Goal: Entertainment & Leisure: Browse casually

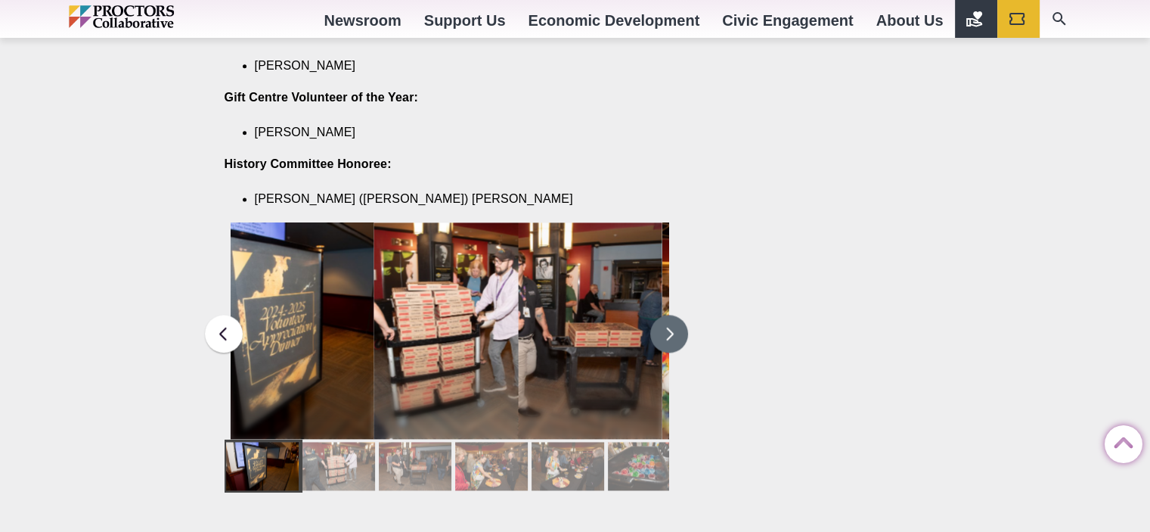
click at [668, 315] on button at bounding box center [669, 334] width 38 height 38
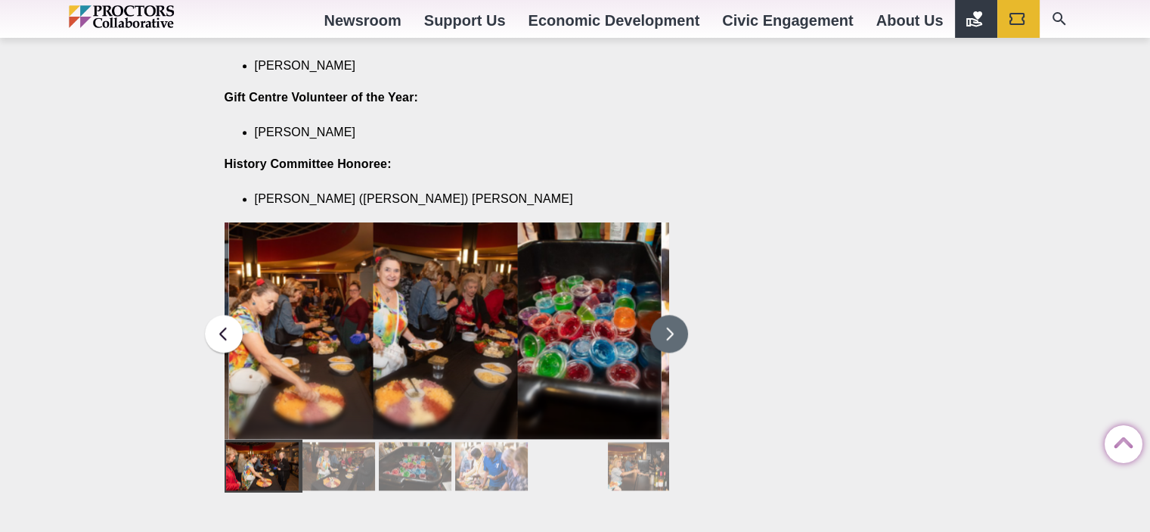
click at [666, 315] on button at bounding box center [669, 334] width 38 height 38
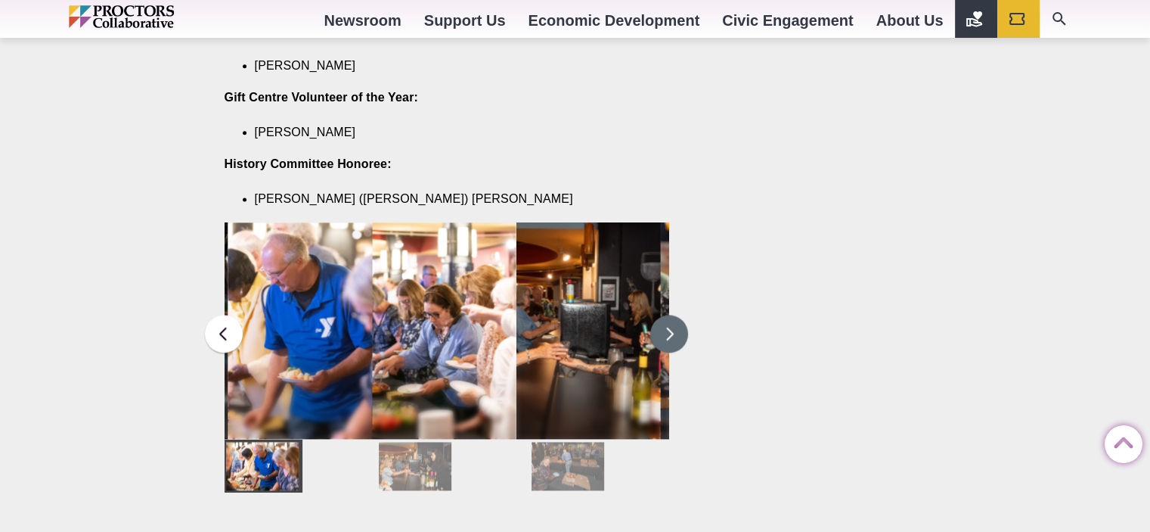
click at [663, 315] on button at bounding box center [669, 334] width 38 height 38
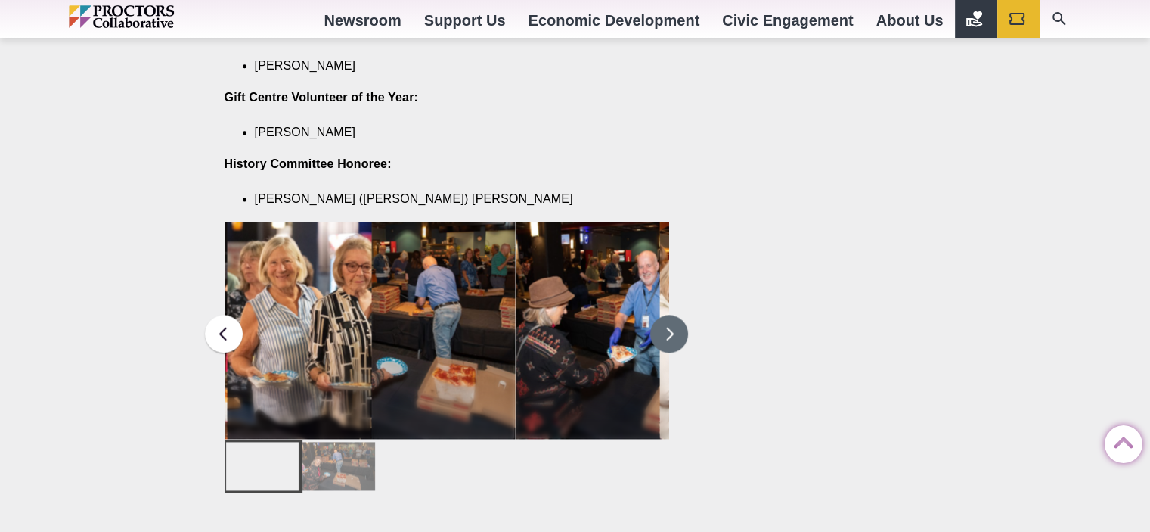
click at [669, 315] on button at bounding box center [669, 334] width 38 height 38
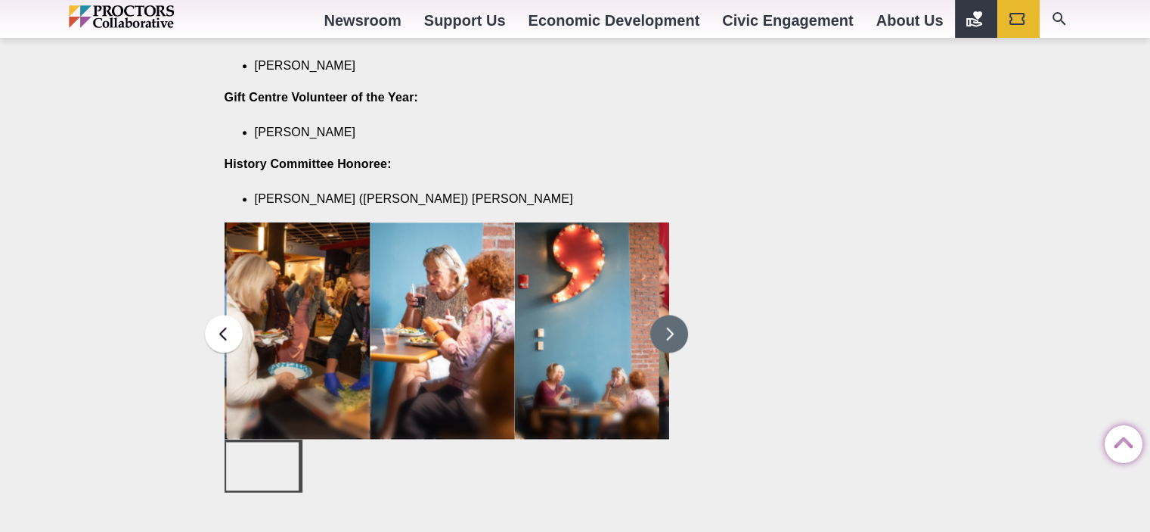
click at [665, 315] on button at bounding box center [669, 334] width 38 height 38
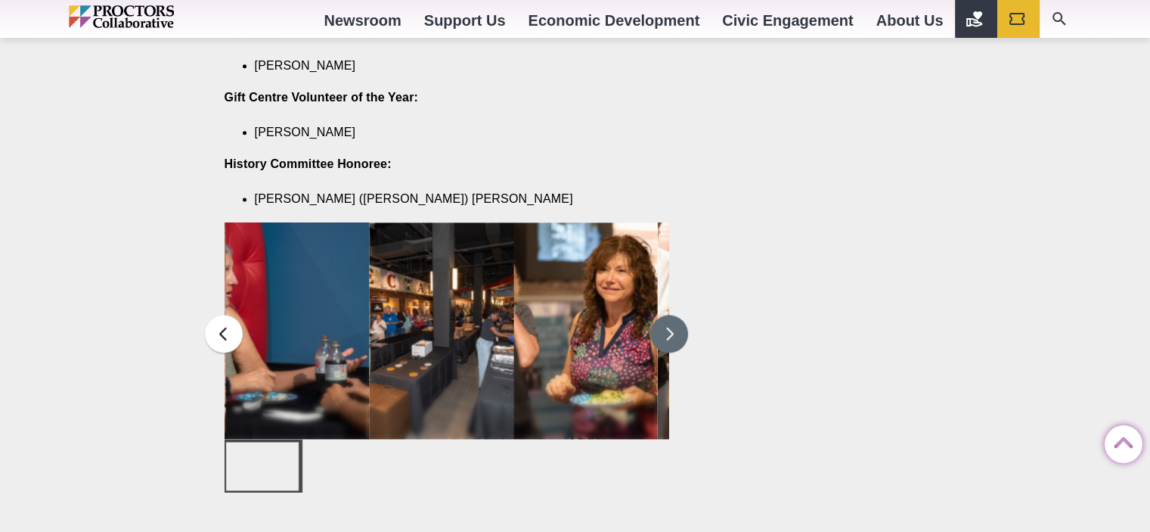
click at [663, 315] on button at bounding box center [669, 334] width 38 height 38
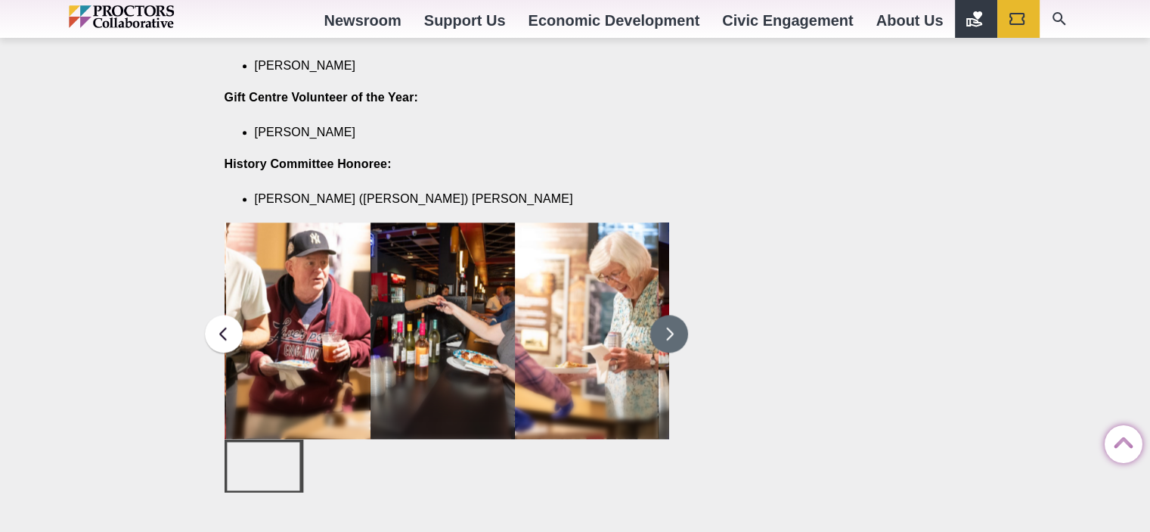
click at [677, 315] on button at bounding box center [669, 334] width 38 height 38
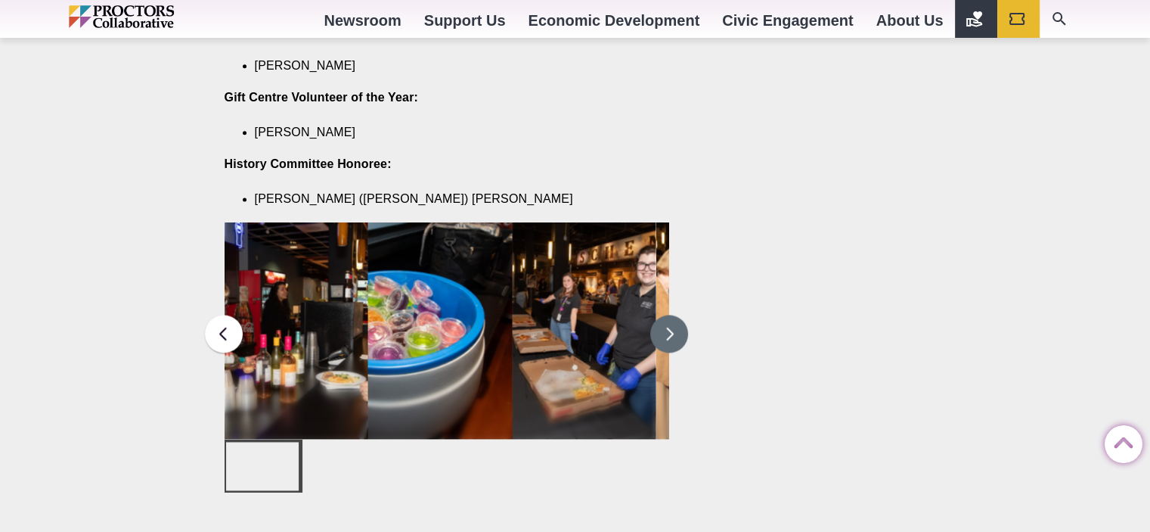
click at [674, 315] on button at bounding box center [669, 334] width 38 height 38
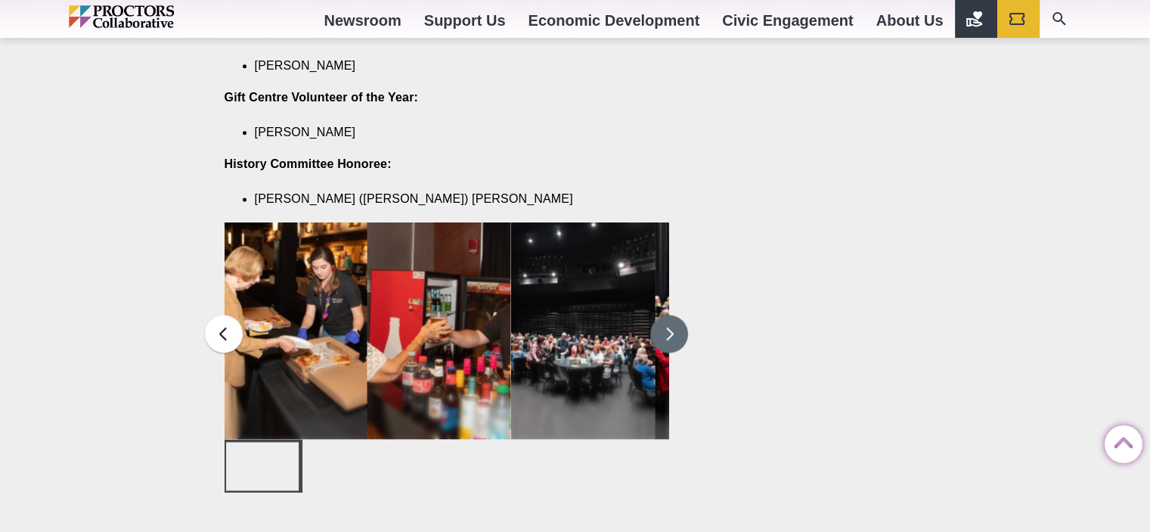
click at [676, 315] on button at bounding box center [669, 334] width 38 height 38
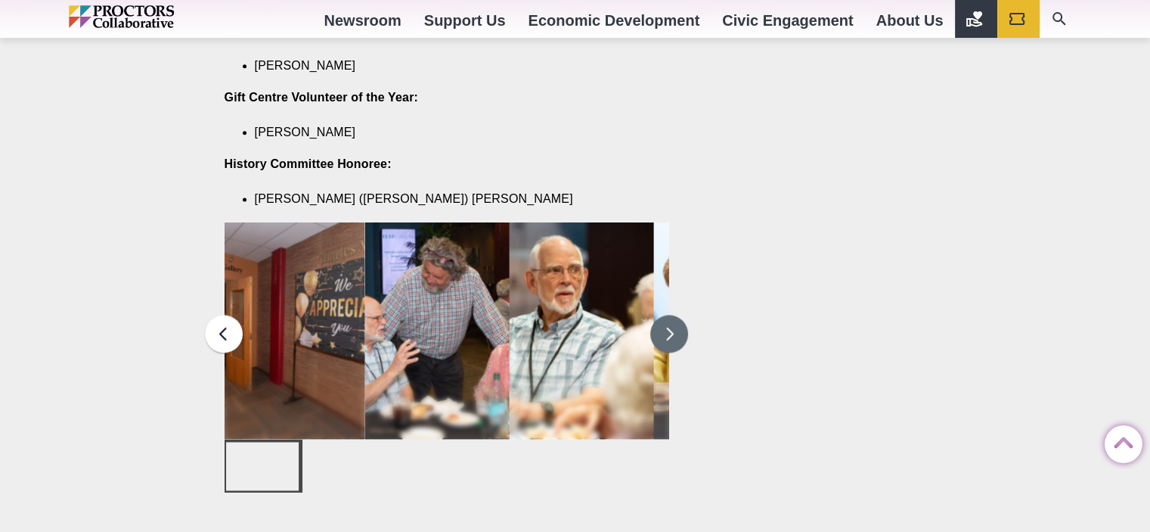
click at [663, 315] on button at bounding box center [669, 334] width 38 height 38
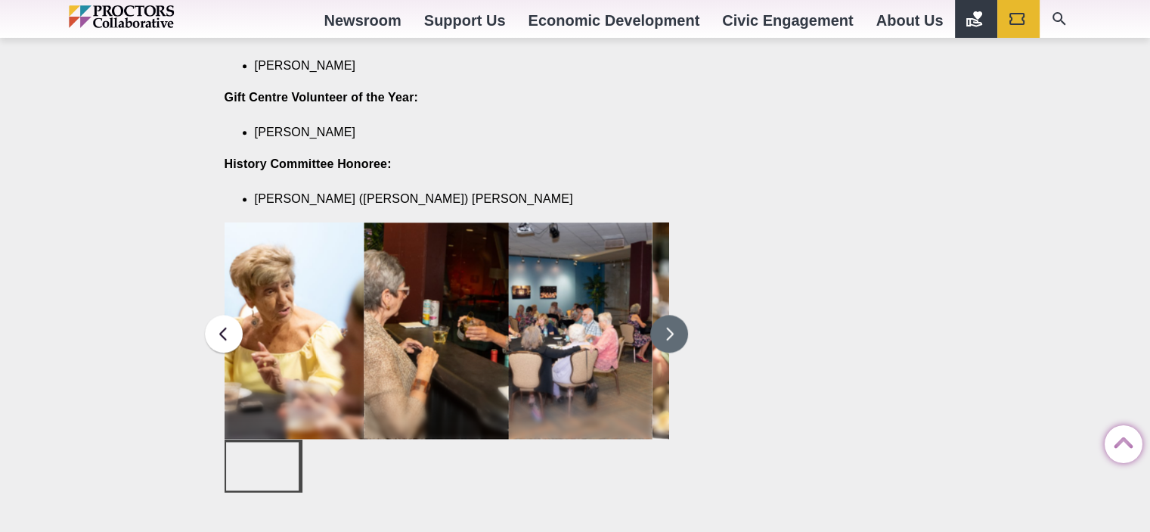
click at [673, 315] on button at bounding box center [669, 334] width 38 height 38
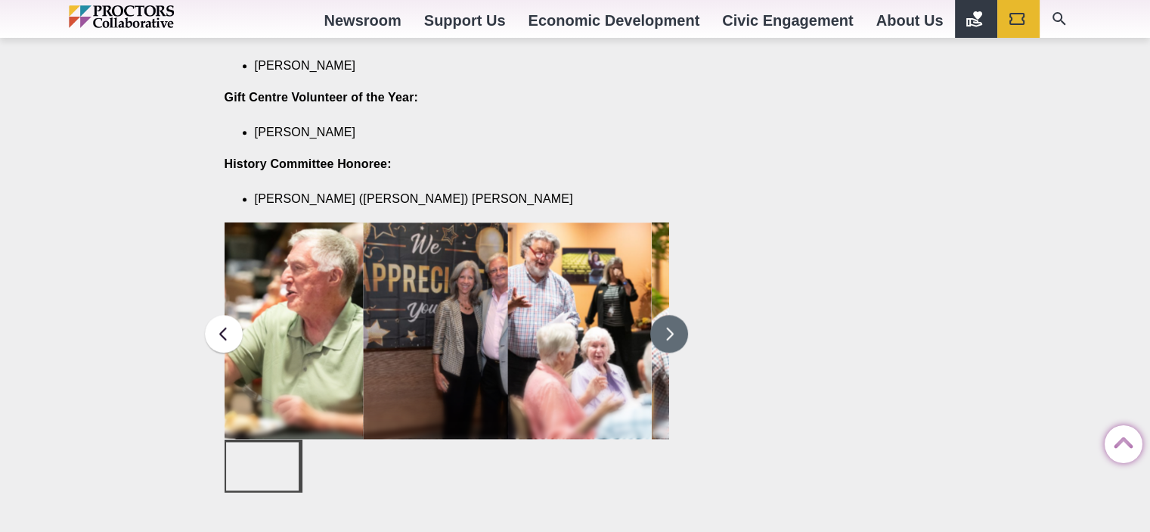
click at [672, 315] on button at bounding box center [669, 334] width 38 height 38
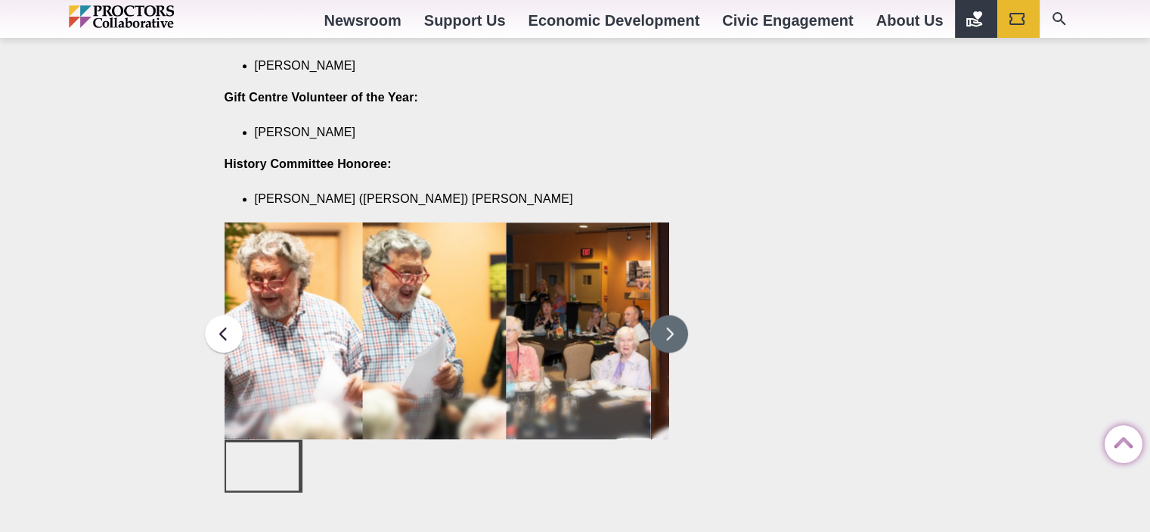
click at [681, 315] on button at bounding box center [669, 334] width 38 height 38
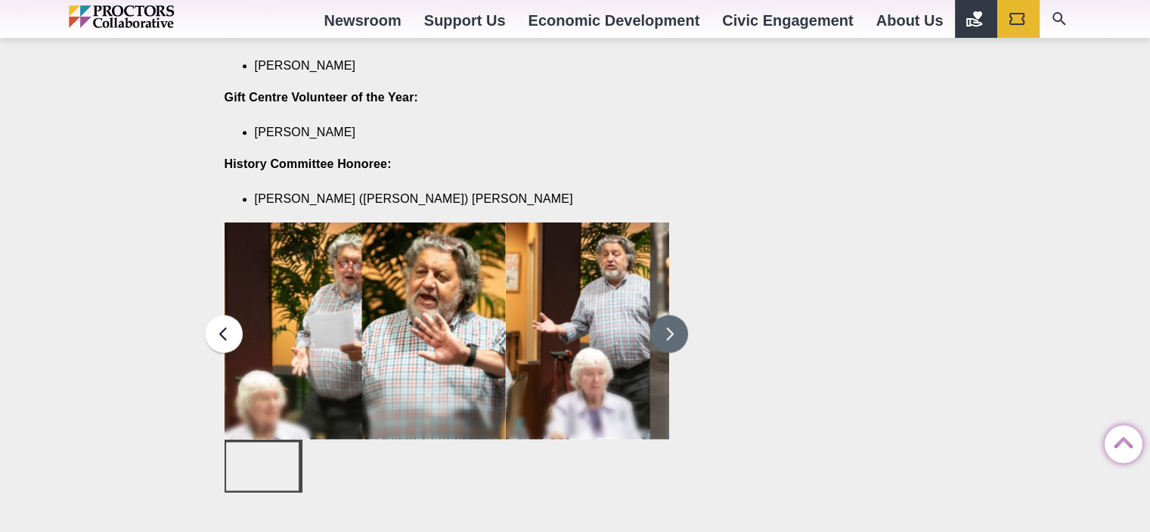
click at [672, 315] on button at bounding box center [669, 334] width 38 height 38
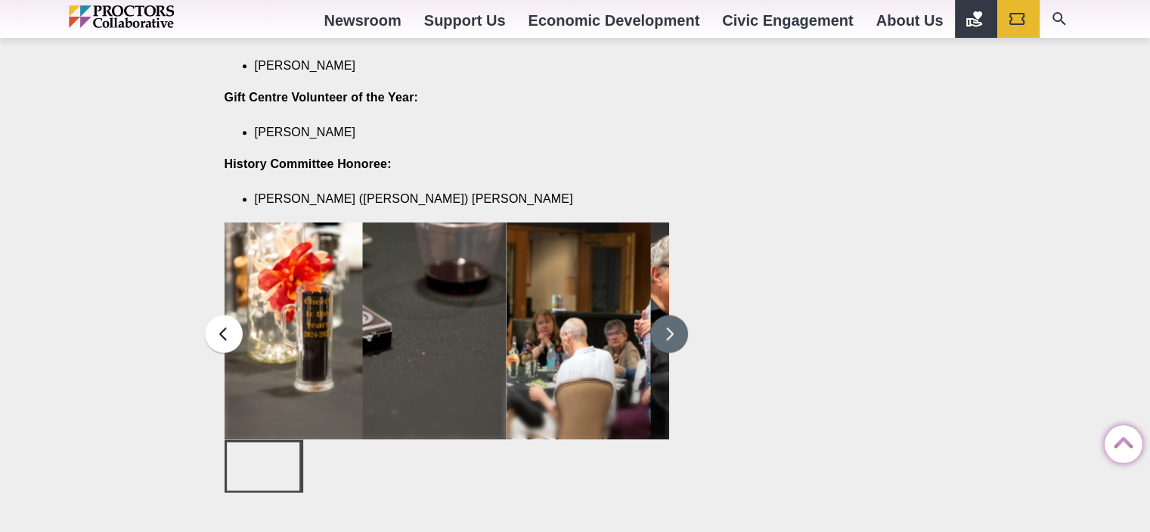
click at [672, 315] on button at bounding box center [669, 334] width 38 height 38
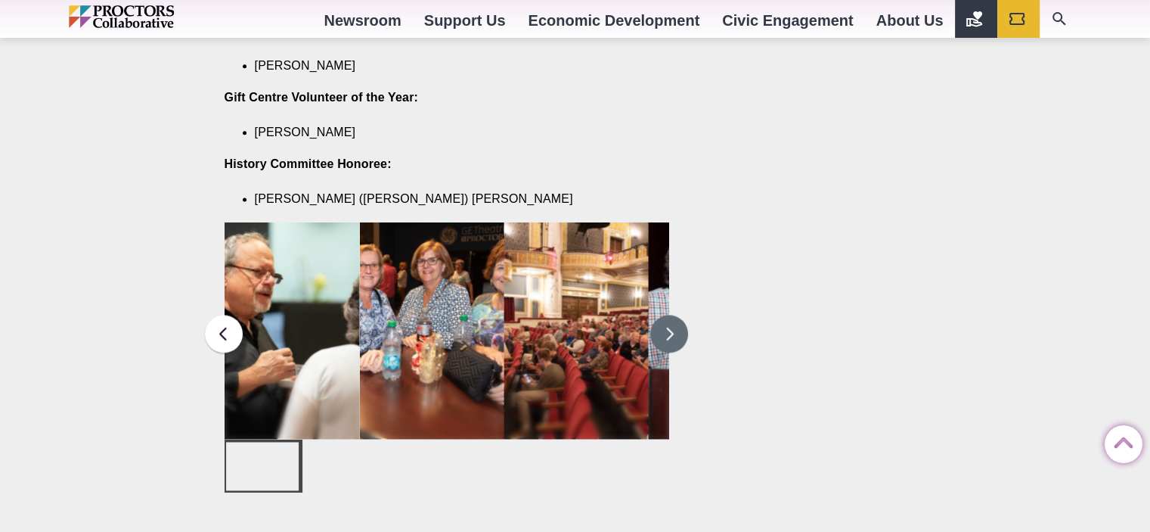
click at [678, 315] on button at bounding box center [669, 334] width 38 height 38
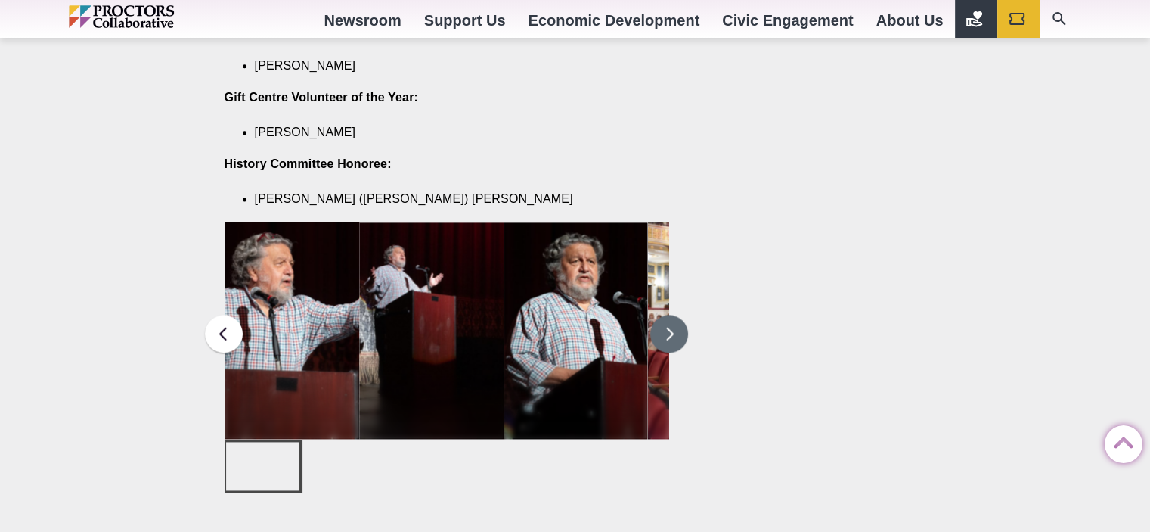
click at [673, 315] on button at bounding box center [669, 334] width 38 height 38
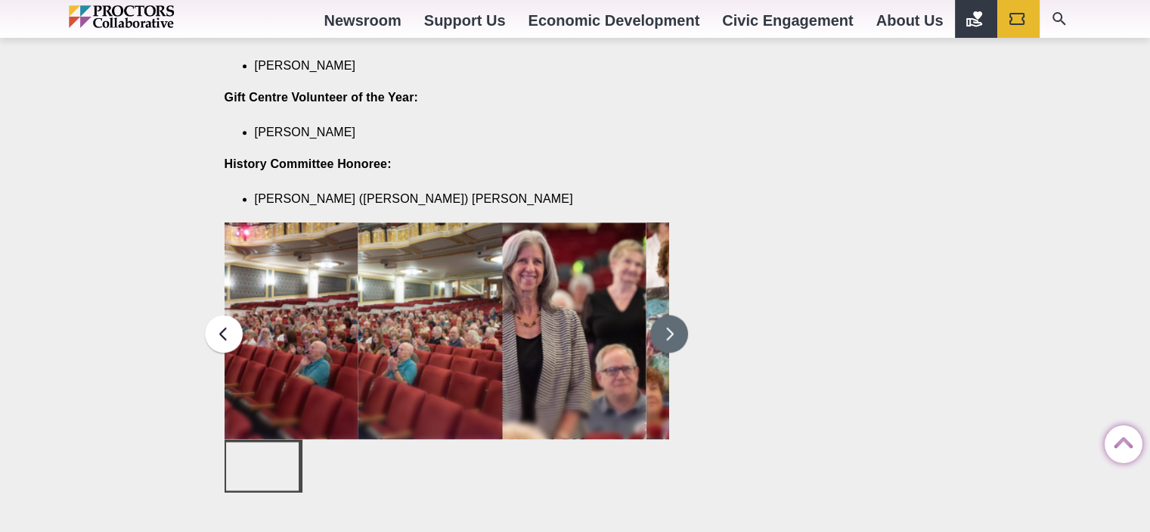
click at [672, 315] on button at bounding box center [669, 334] width 38 height 38
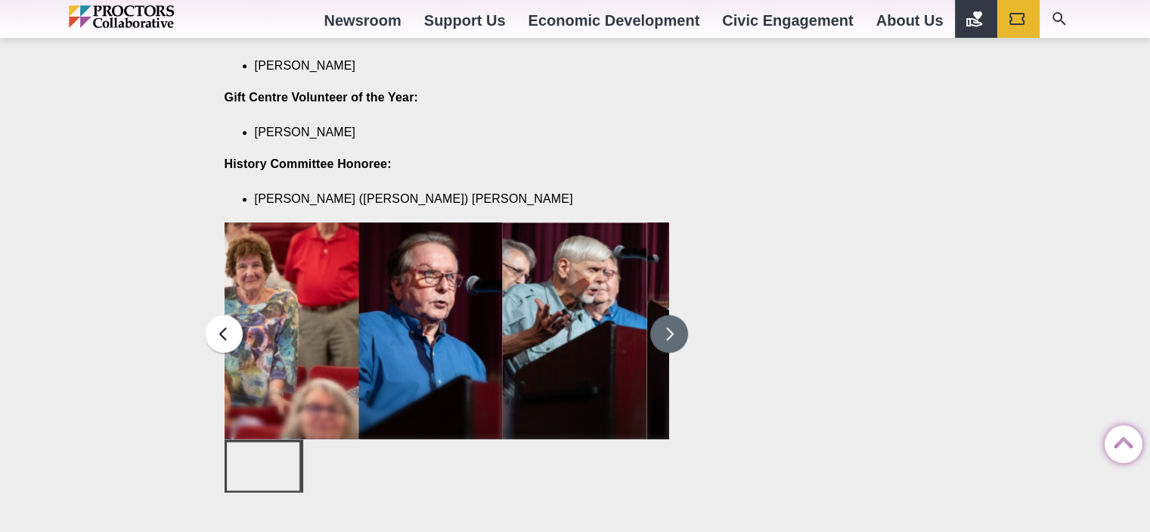
click at [687, 315] on button at bounding box center [669, 334] width 38 height 38
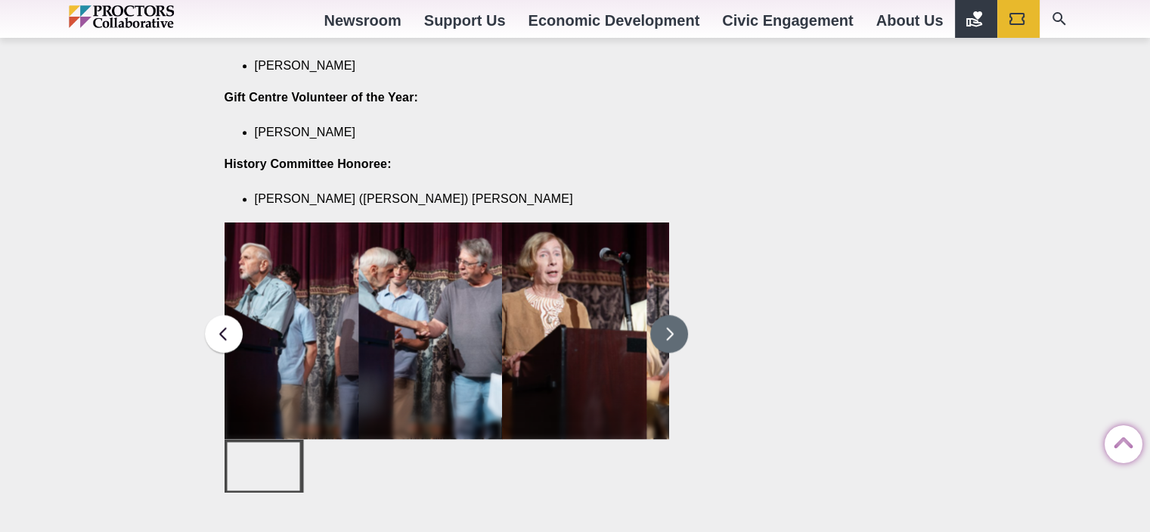
click at [669, 315] on button at bounding box center [669, 334] width 38 height 38
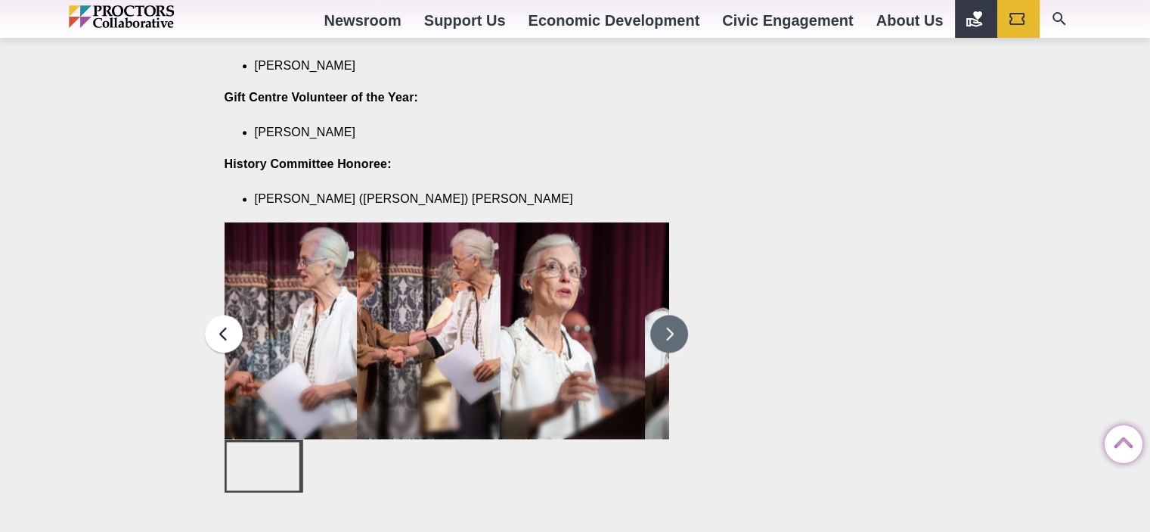
click at [659, 315] on button at bounding box center [669, 334] width 38 height 38
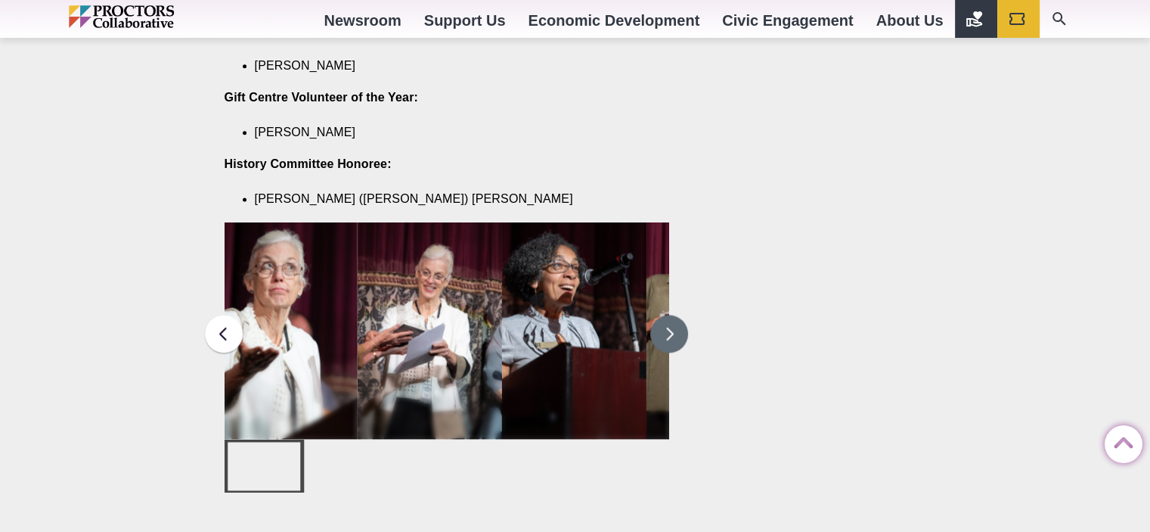
click at [669, 315] on button at bounding box center [669, 334] width 38 height 38
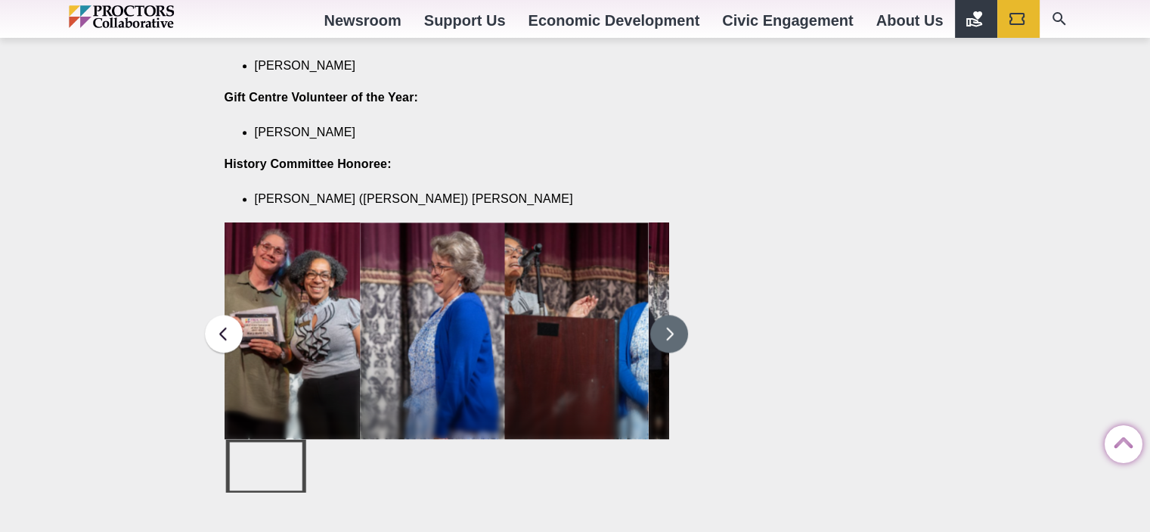
click at [666, 315] on button at bounding box center [669, 334] width 38 height 38
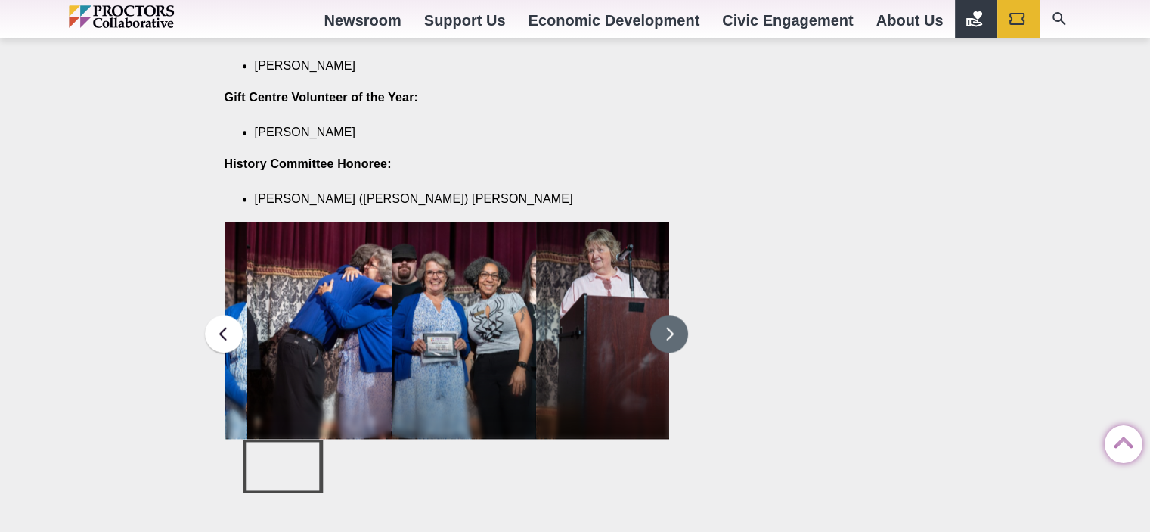
click at [663, 315] on button at bounding box center [669, 334] width 38 height 38
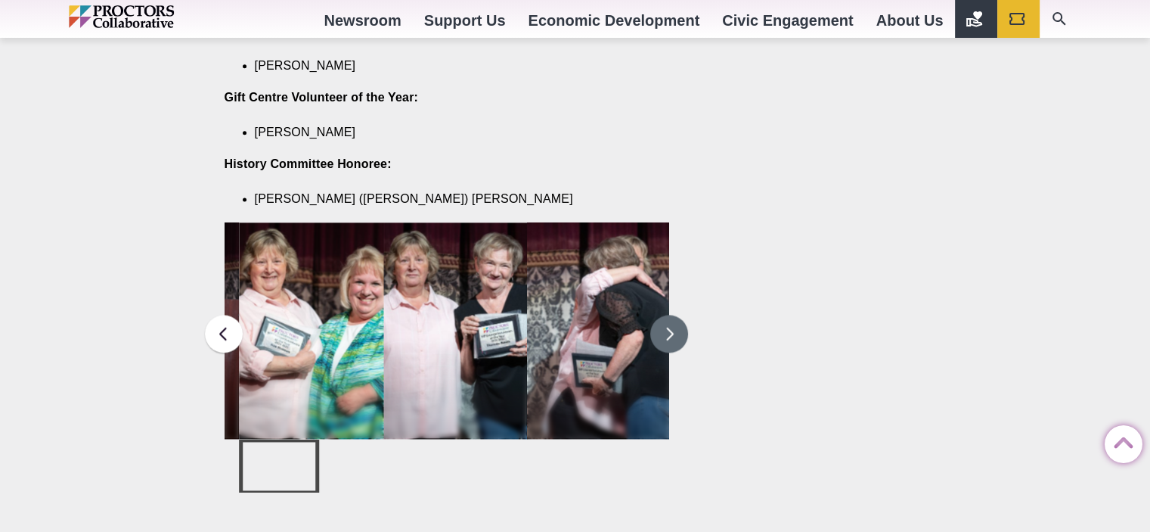
click at [665, 315] on button at bounding box center [669, 334] width 38 height 38
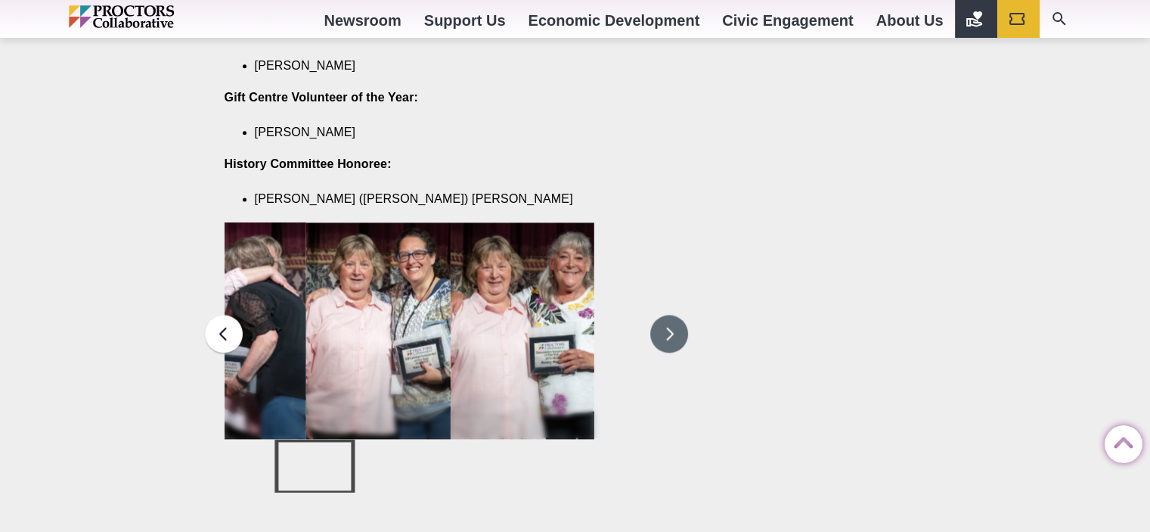
click at [663, 315] on button at bounding box center [669, 334] width 38 height 38
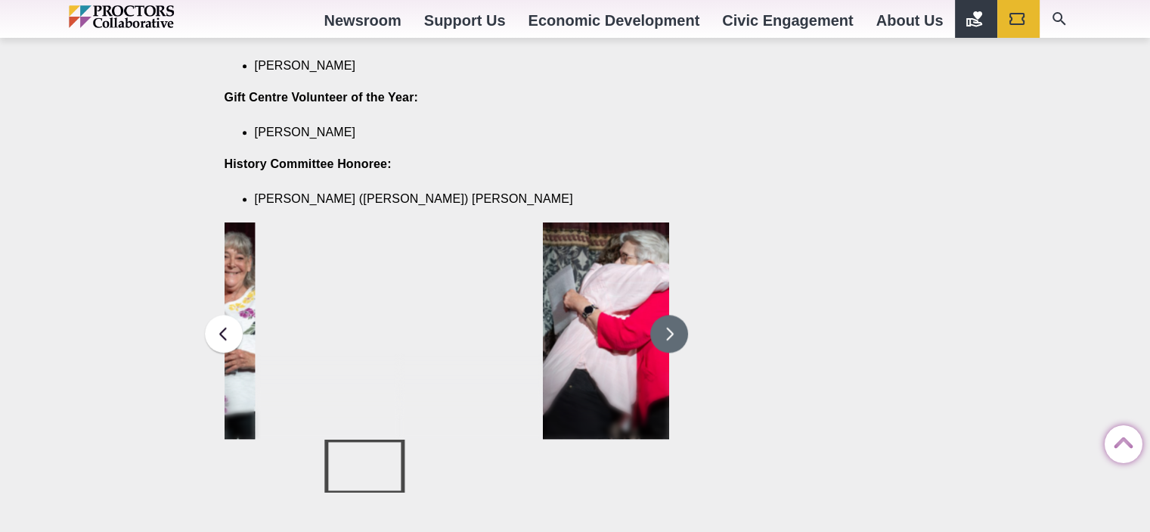
click at [660, 315] on button at bounding box center [669, 334] width 38 height 38
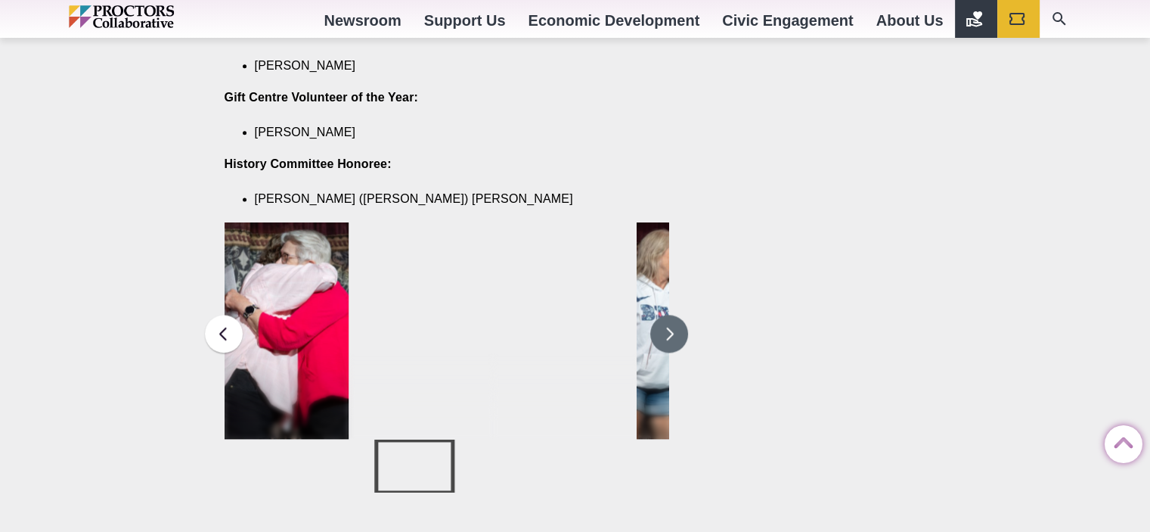
click at [663, 315] on button at bounding box center [669, 334] width 38 height 38
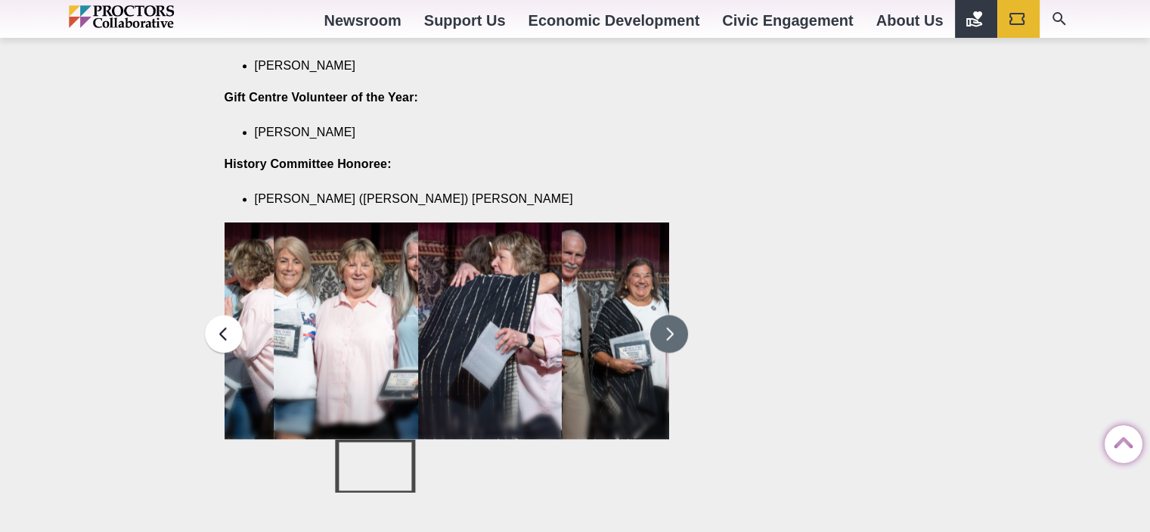
click at [675, 315] on button at bounding box center [669, 334] width 38 height 38
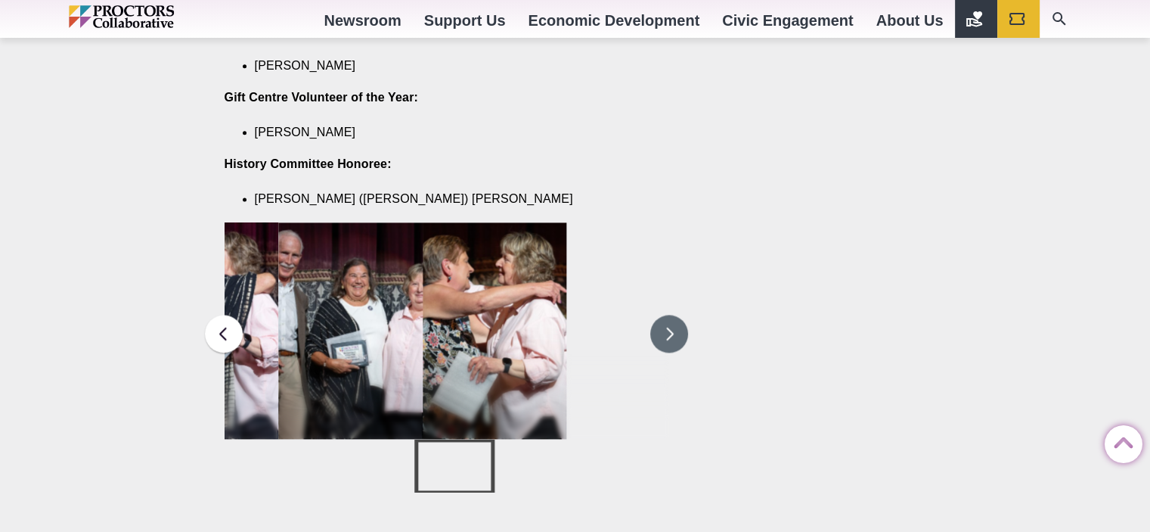
click at [672, 315] on button at bounding box center [669, 334] width 38 height 38
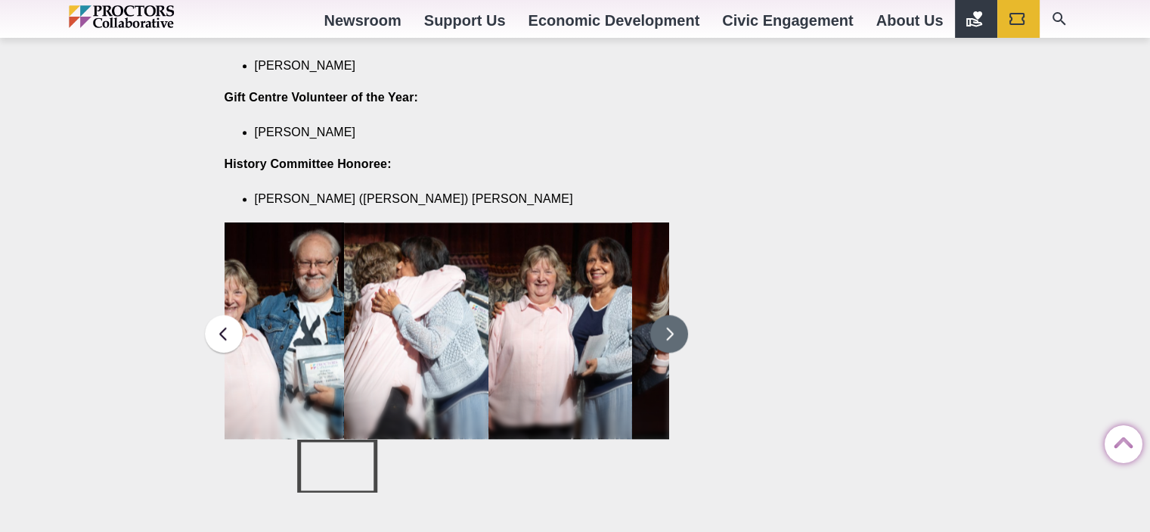
click at [675, 315] on button at bounding box center [669, 334] width 38 height 38
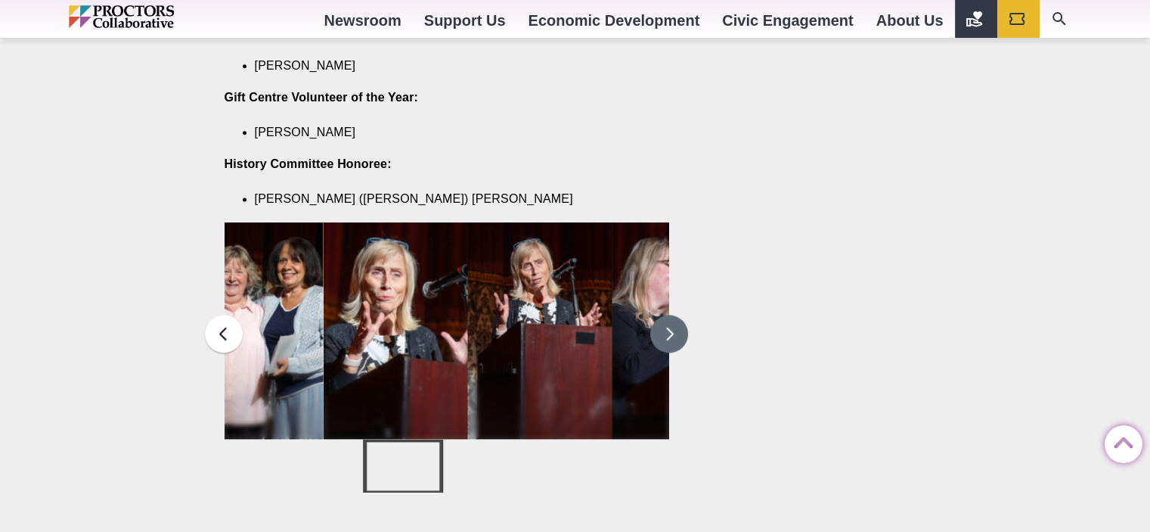
click at [678, 315] on button at bounding box center [669, 334] width 38 height 38
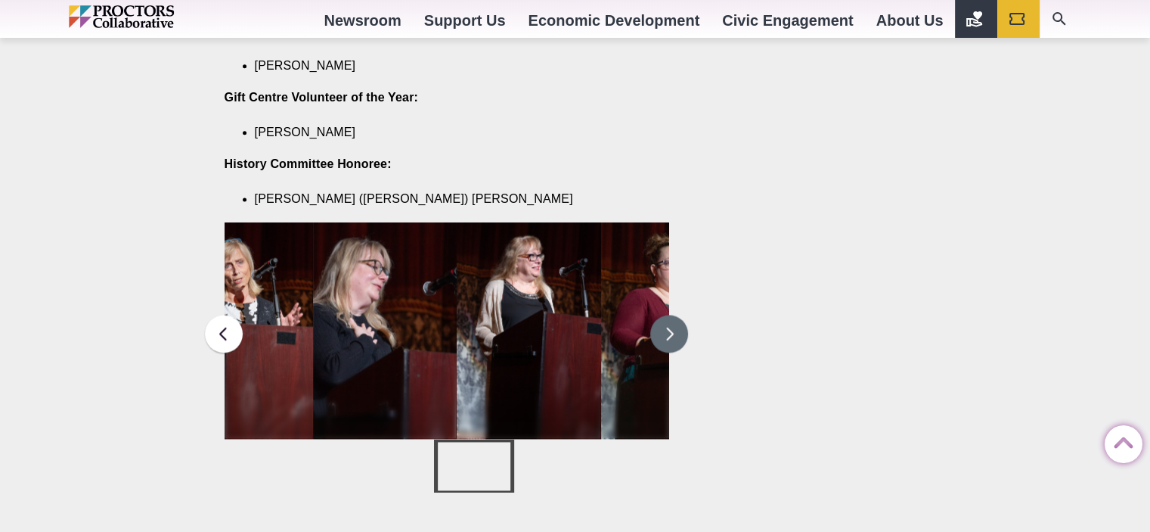
click at [673, 315] on button at bounding box center [669, 334] width 38 height 38
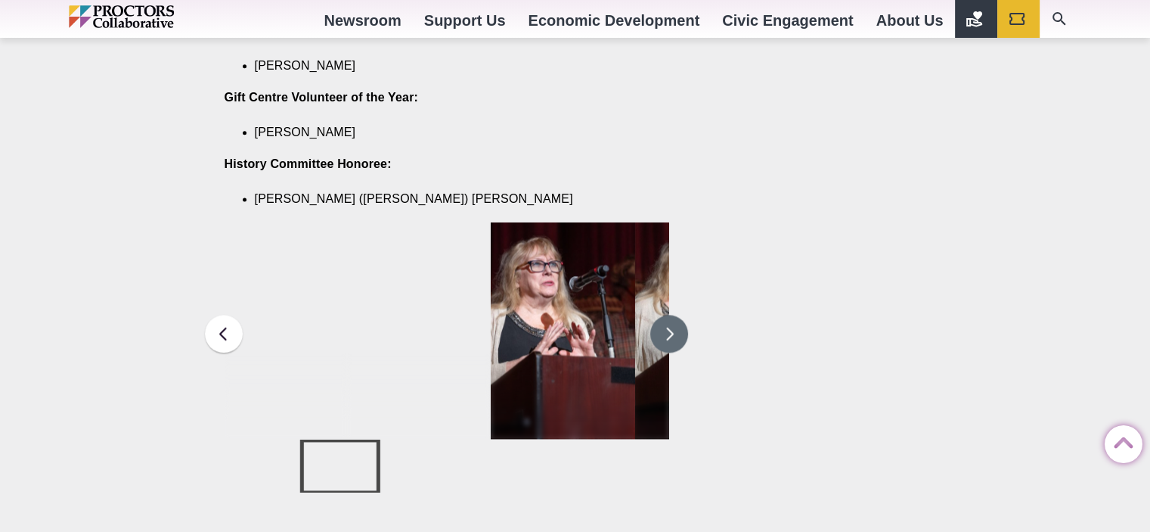
click at [672, 315] on button at bounding box center [669, 334] width 38 height 38
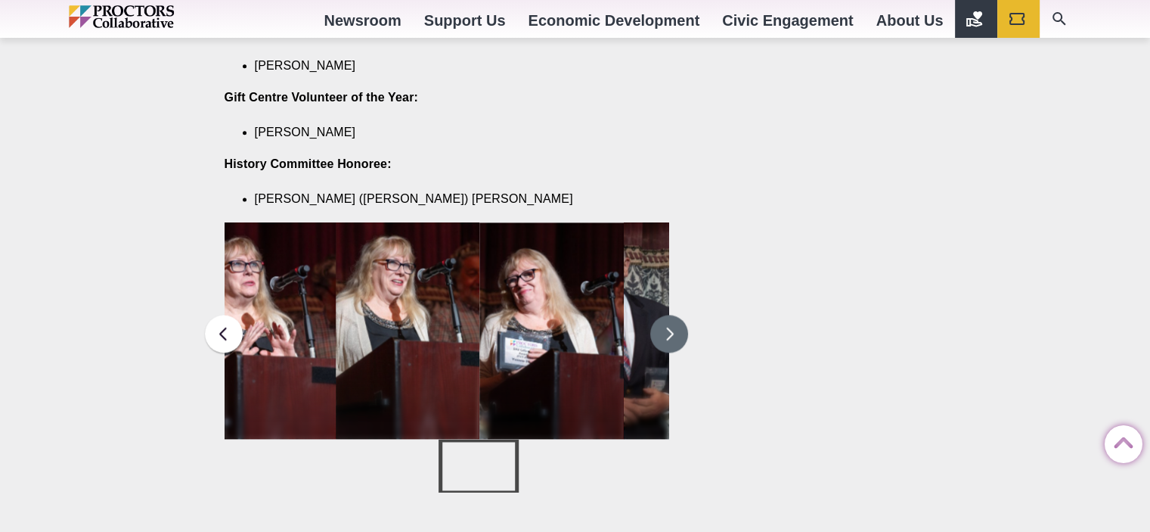
click at [684, 315] on button at bounding box center [669, 334] width 38 height 38
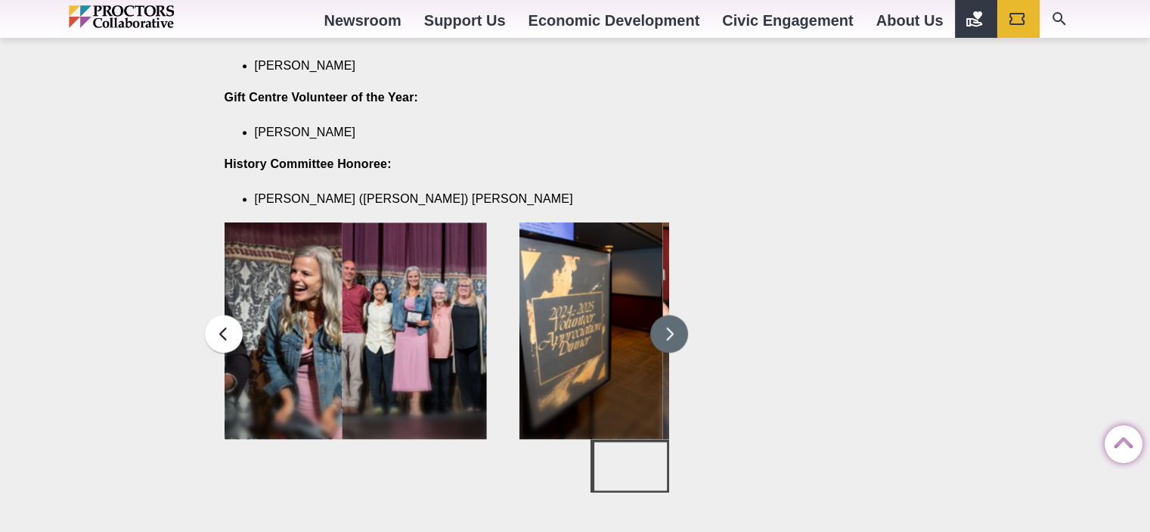
click at [656, 315] on button at bounding box center [669, 334] width 38 height 38
